Goal: Information Seeking & Learning: Learn about a topic

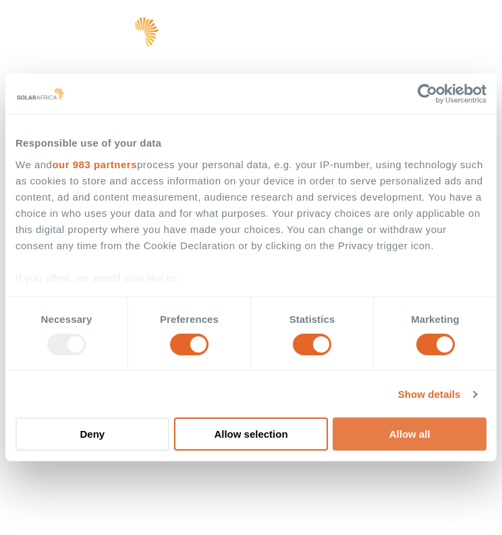
click at [416, 439] on button "Allow all" at bounding box center [410, 433] width 154 height 33
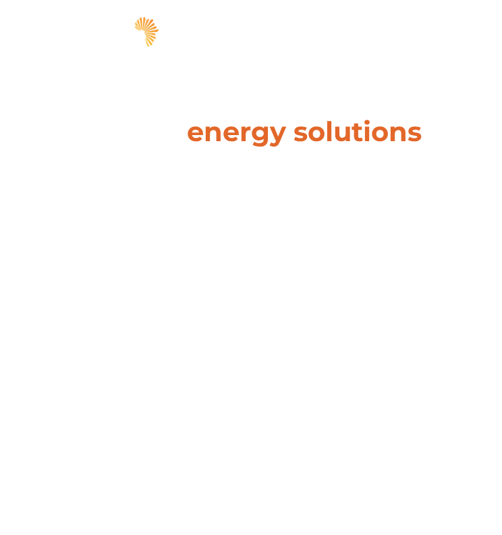
click at [460, 38] on span "hello" at bounding box center [451, 34] width 20 height 20
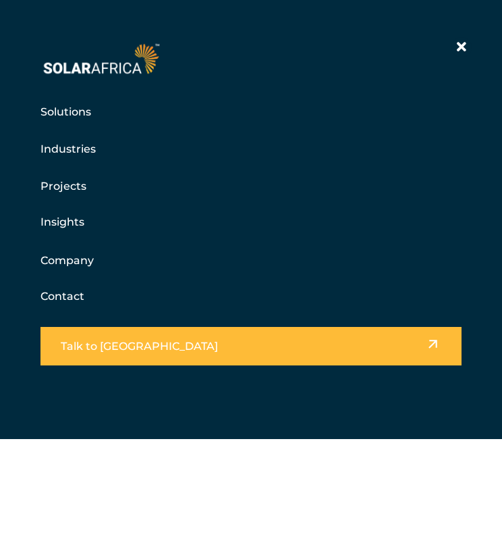
click at [69, 190] on link "Projects" at bounding box center [64, 186] width 46 height 17
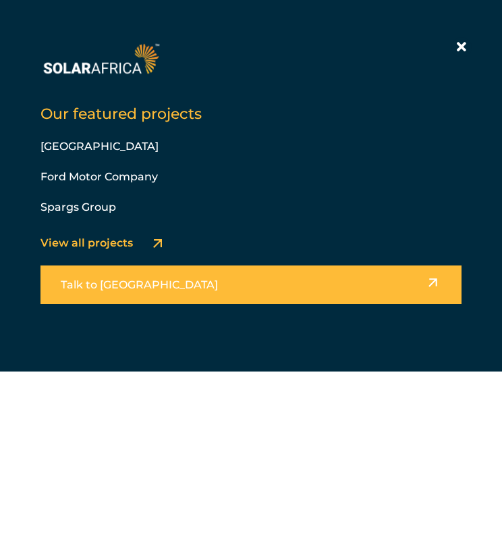
click at [113, 246] on link "View all projects" at bounding box center [87, 242] width 92 height 13
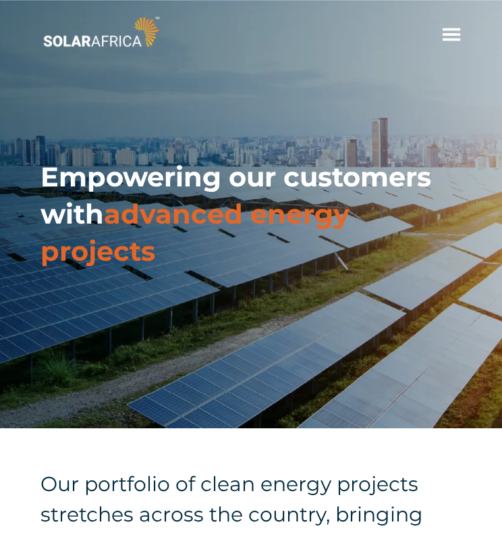
click at [452, 38] on span "hello" at bounding box center [451, 34] width 20 height 20
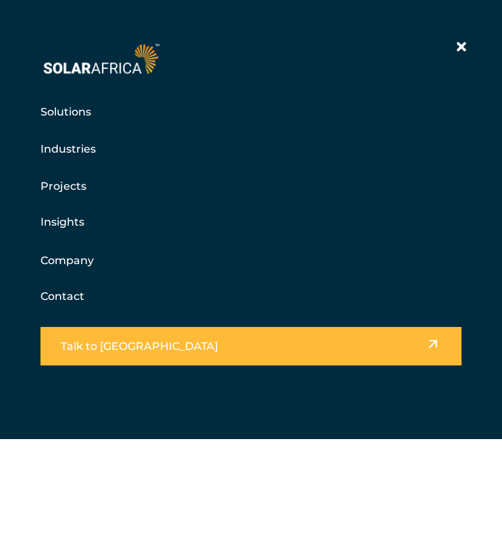
click at [70, 258] on link "Company" at bounding box center [67, 260] width 53 height 17
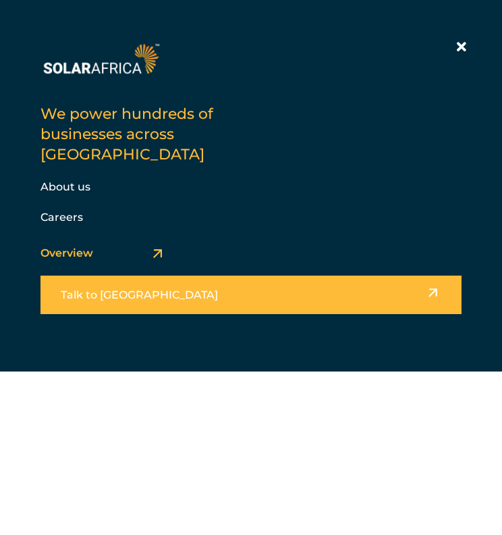
click at [64, 180] on link "About us" at bounding box center [66, 186] width 50 height 13
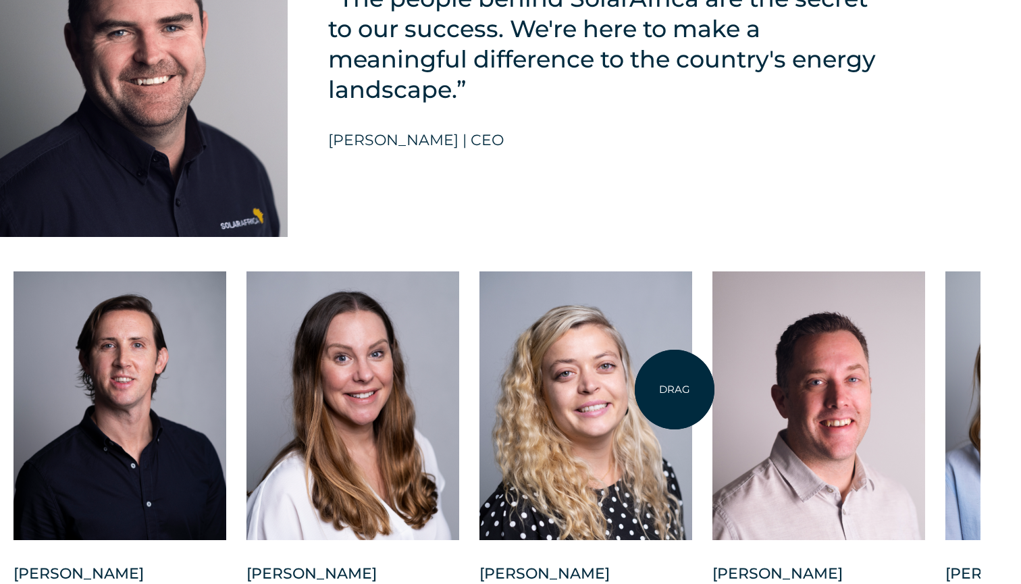
scroll to position [3290, 41]
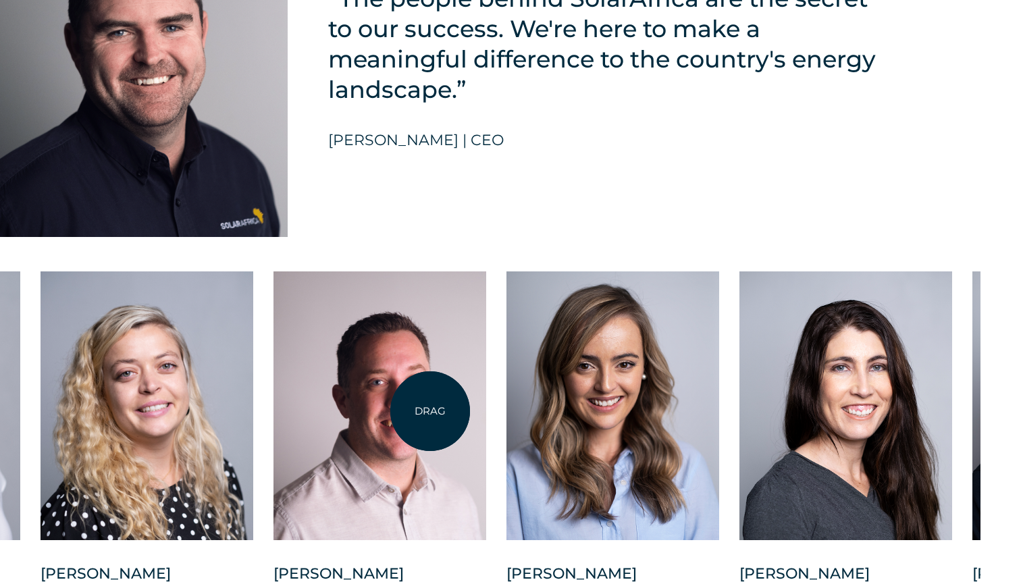
drag, startPoint x: 869, startPoint y: 396, endPoint x: 427, endPoint y: 411, distance: 441.7
click at [427, 411] on div at bounding box center [379, 405] width 213 height 269
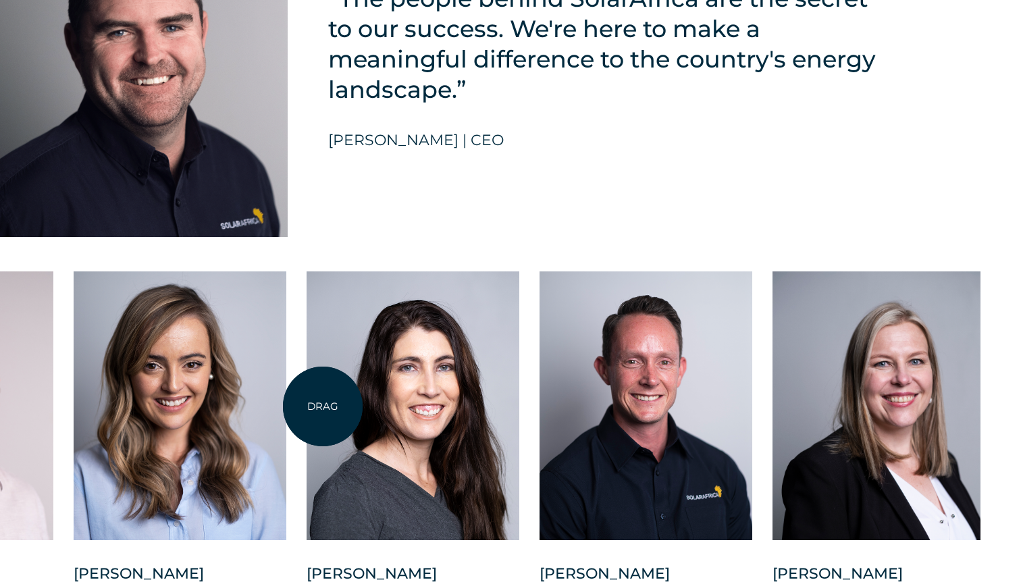
drag, startPoint x: 727, startPoint y: 404, endPoint x: 323, endPoint y: 406, distance: 404.3
click at [323, 406] on div at bounding box center [412, 405] width 213 height 269
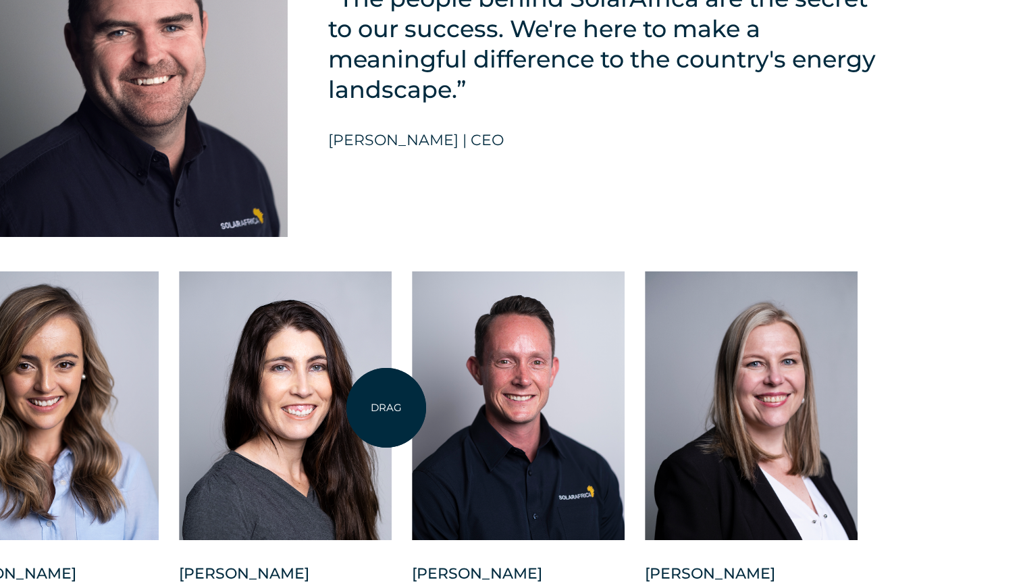
drag, startPoint x: 723, startPoint y: 383, endPoint x: 336, endPoint y: 408, distance: 387.5
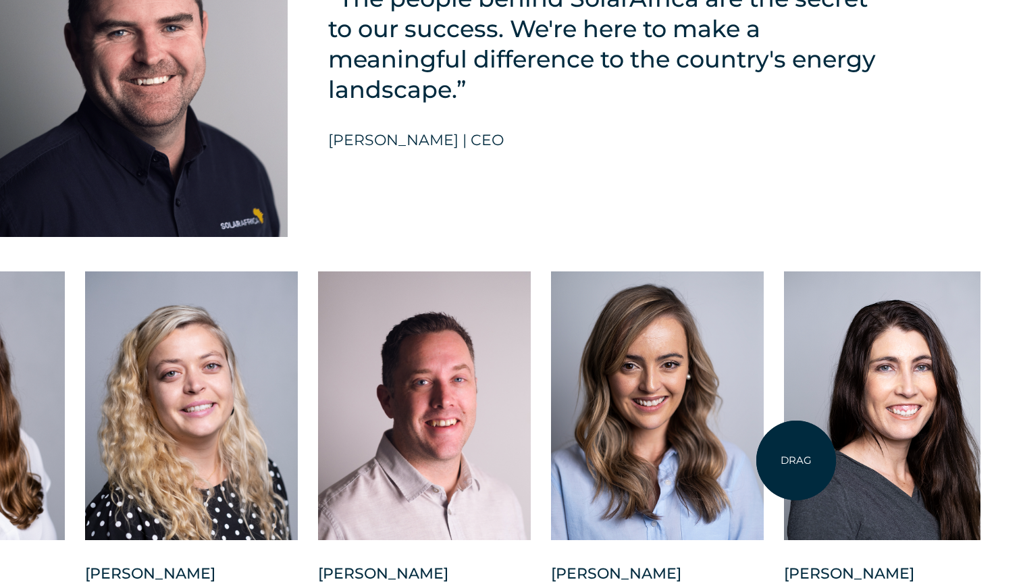
drag, startPoint x: 541, startPoint y: 434, endPoint x: 1020, endPoint y: 472, distance: 480.1
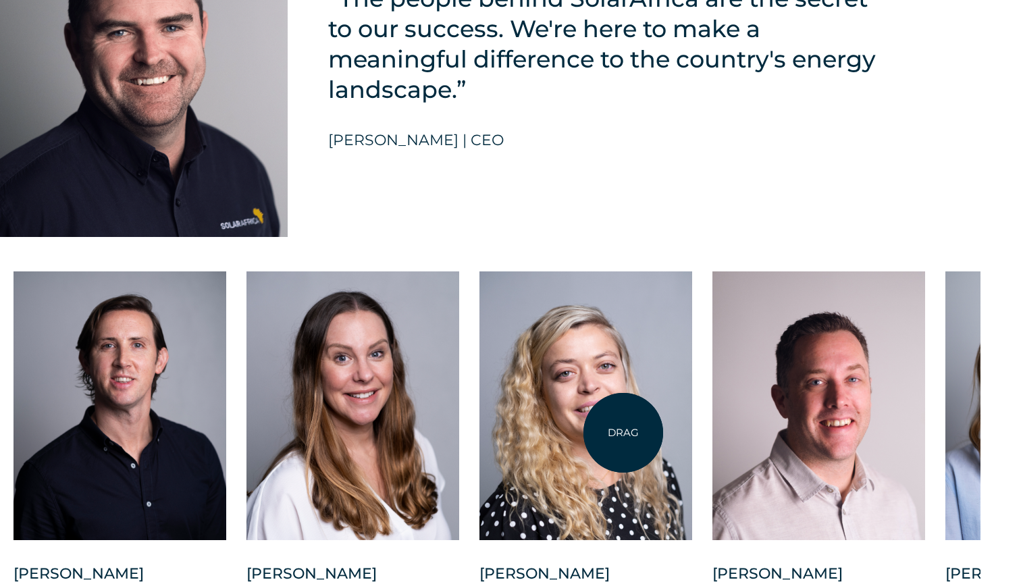
drag, startPoint x: 722, startPoint y: 434, endPoint x: 819, endPoint y: 434, distance: 97.2
click at [502, 434] on div "Charl Alheit Chief Investment Officer Candice Seggie Chief People Officer Suné …" at bounding box center [944, 465] width 1971 height 388
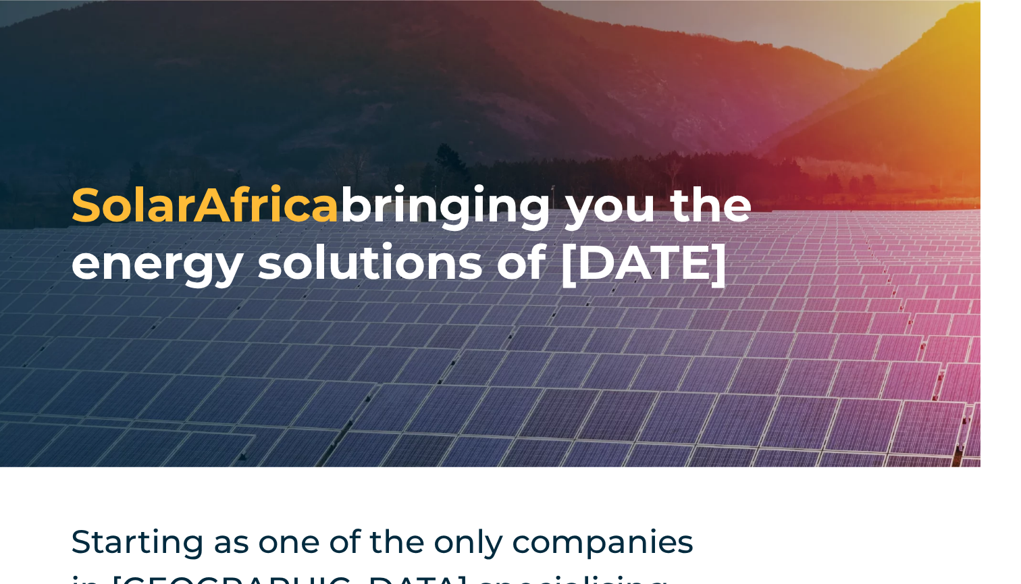
scroll to position [0, 41]
click at [502, 398] on div "SolarAfrica bringing you the energy solutions of tomorrow" at bounding box center [469, 233] width 1021 height 467
